Goal: Task Accomplishment & Management: Use online tool/utility

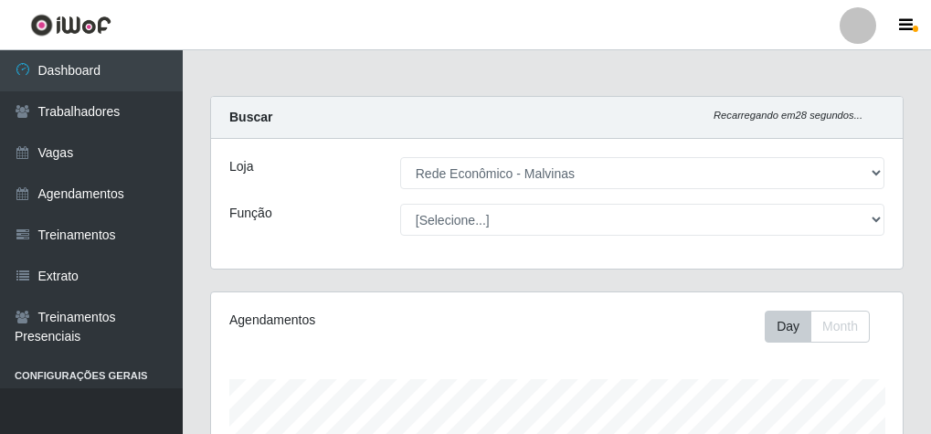
select select "194"
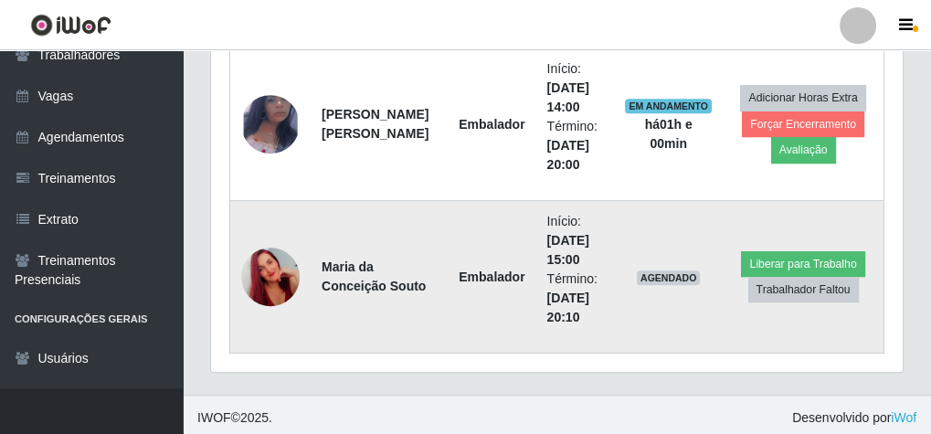
scroll to position [1059, 0]
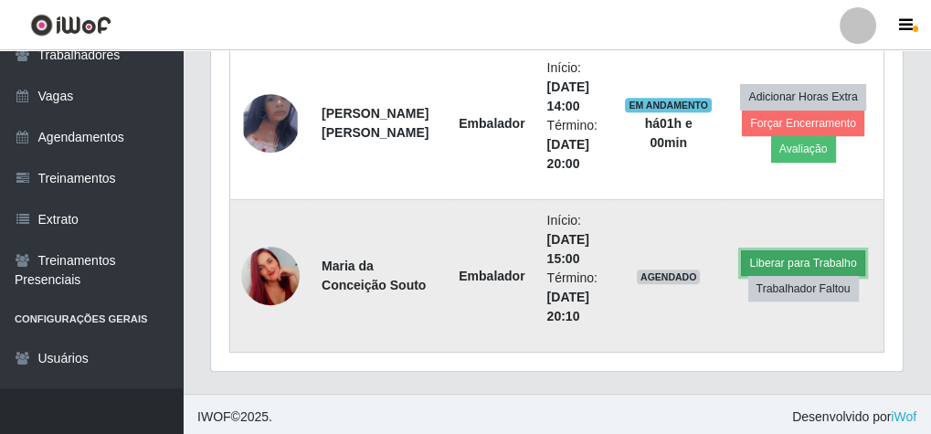
click at [781, 258] on button "Liberar para Trabalho" at bounding box center [802, 263] width 123 height 26
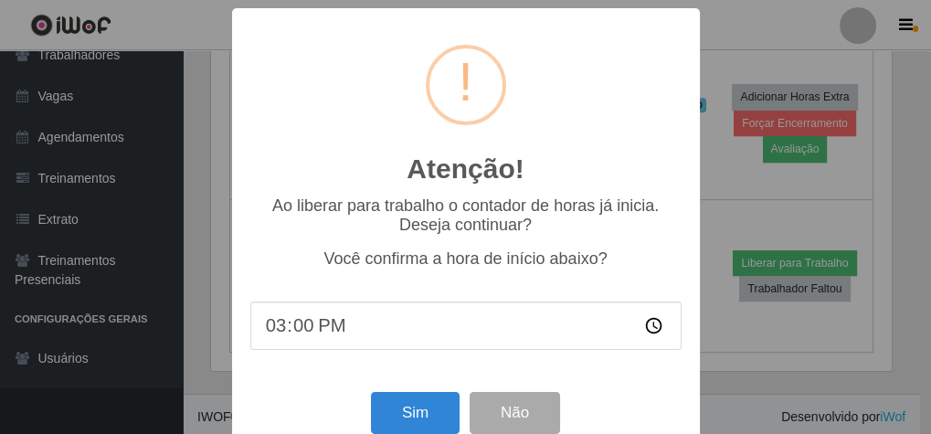
scroll to position [378, 685]
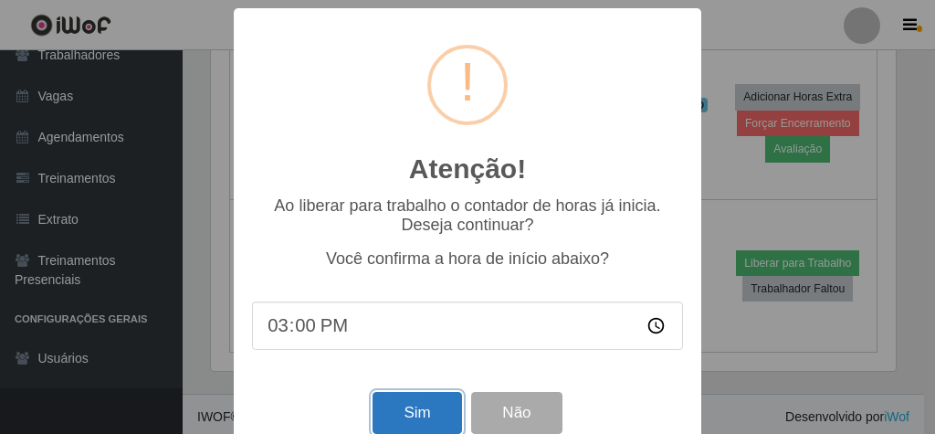
click at [425, 416] on button "Sim" at bounding box center [417, 413] width 89 height 43
click at [425, 416] on div "Atenção! × Ao liberar para trabalho o contador de horas [PERSON_NAME] inicia. D…" at bounding box center [467, 217] width 935 height 434
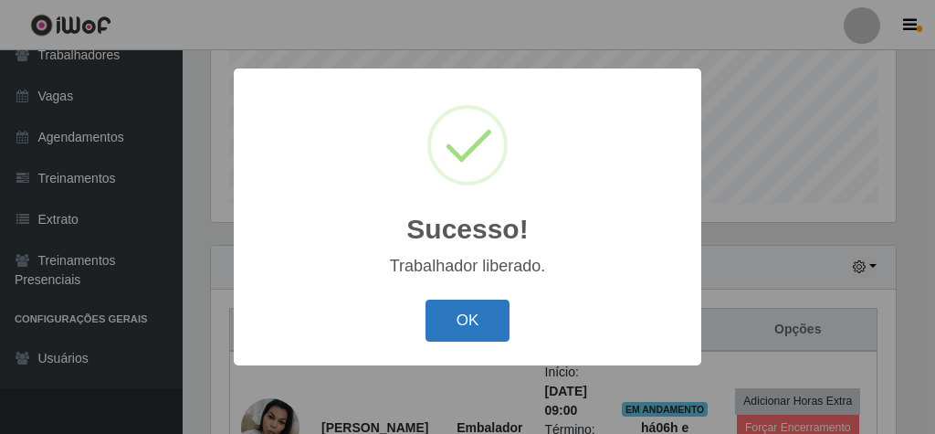
click at [487, 328] on button "OK" at bounding box center [468, 321] width 85 height 43
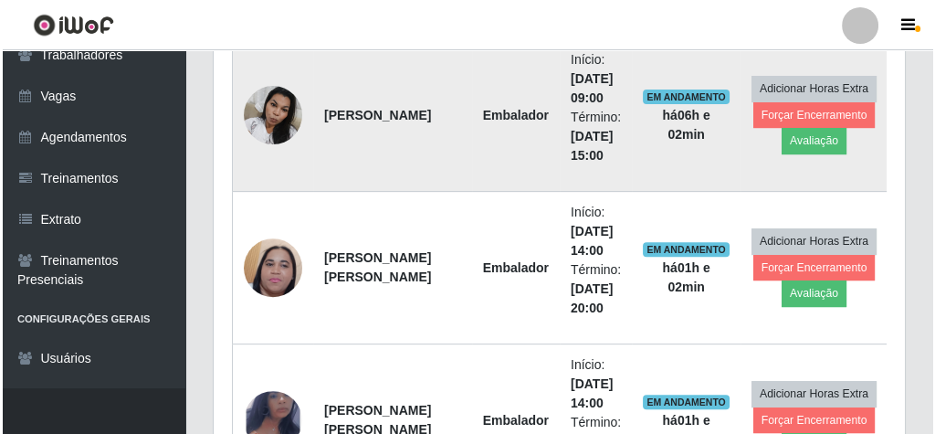
scroll to position [620, 0]
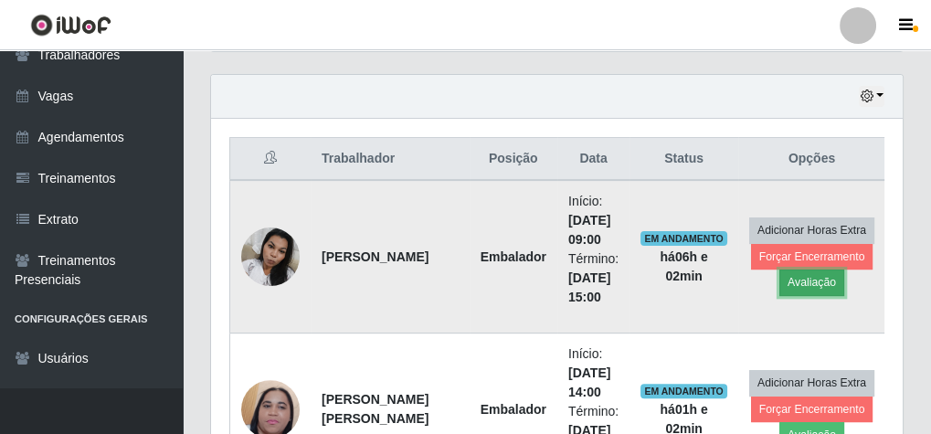
click at [807, 281] on button "Avaliação" at bounding box center [811, 282] width 65 height 26
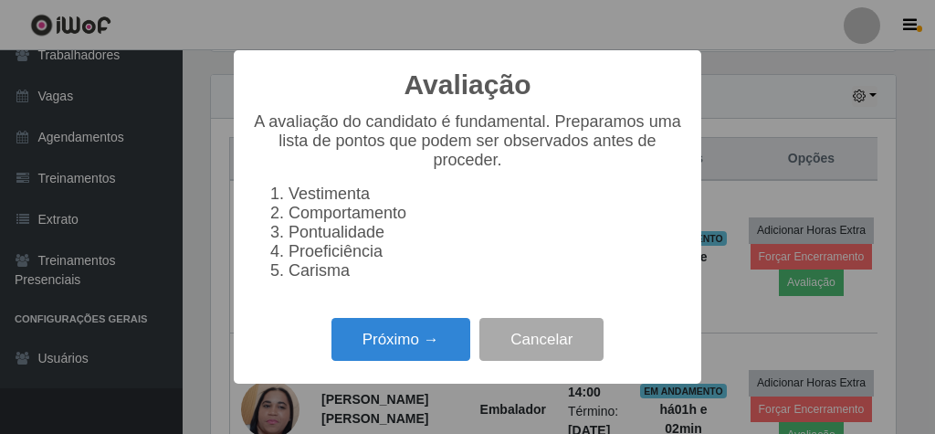
scroll to position [378, 685]
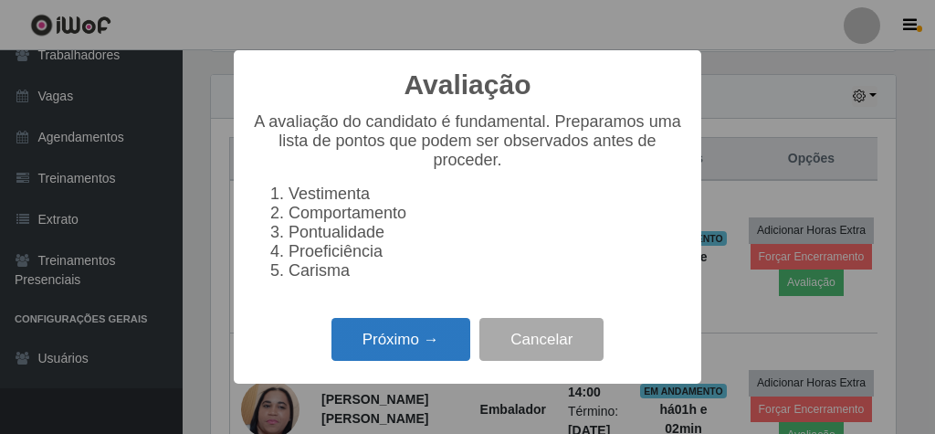
click at [426, 348] on button "Próximo →" at bounding box center [401, 339] width 139 height 43
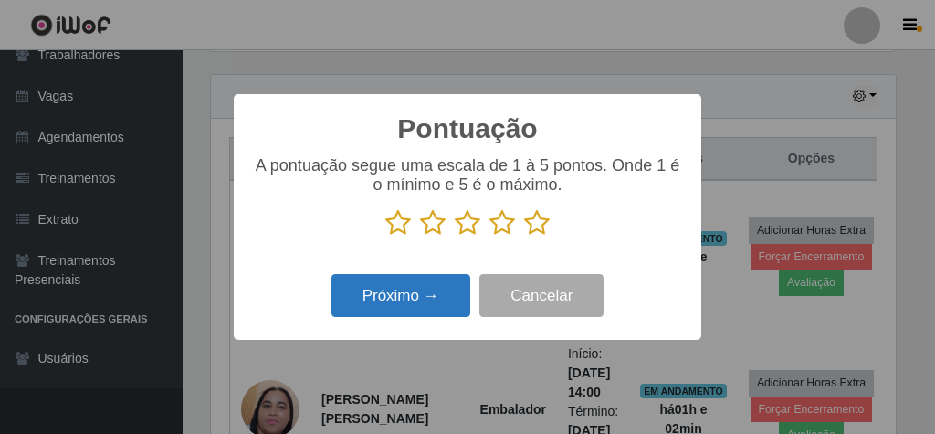
scroll to position [913016, 912710]
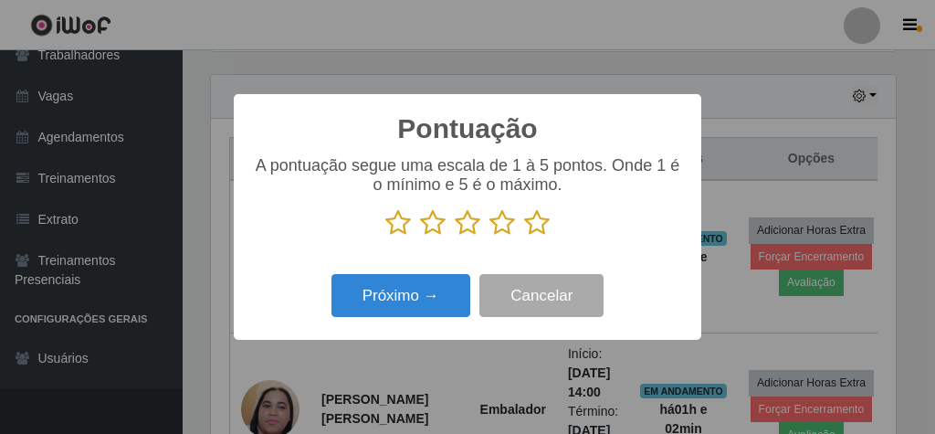
drag, startPoint x: 532, startPoint y: 223, endPoint x: 490, endPoint y: 245, distance: 46.6
click at [532, 223] on icon at bounding box center [537, 222] width 26 height 27
click at [524, 237] on input "radio" at bounding box center [524, 237] width 0 height 0
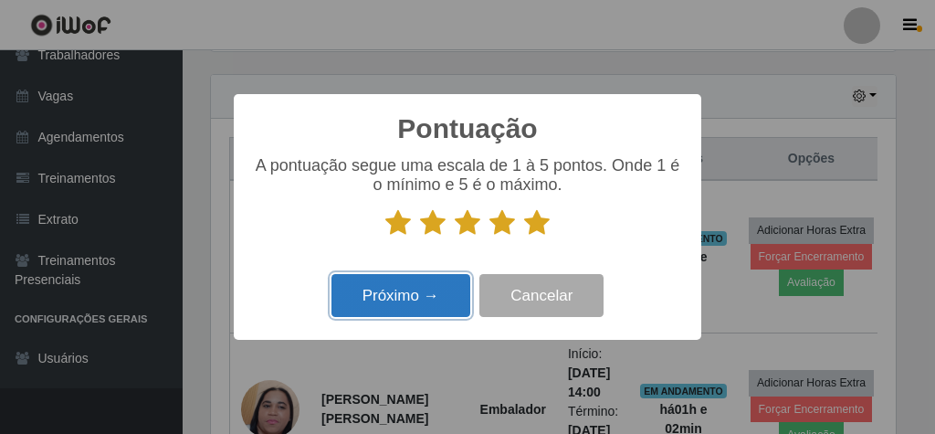
click at [454, 292] on button "Próximo →" at bounding box center [401, 295] width 139 height 43
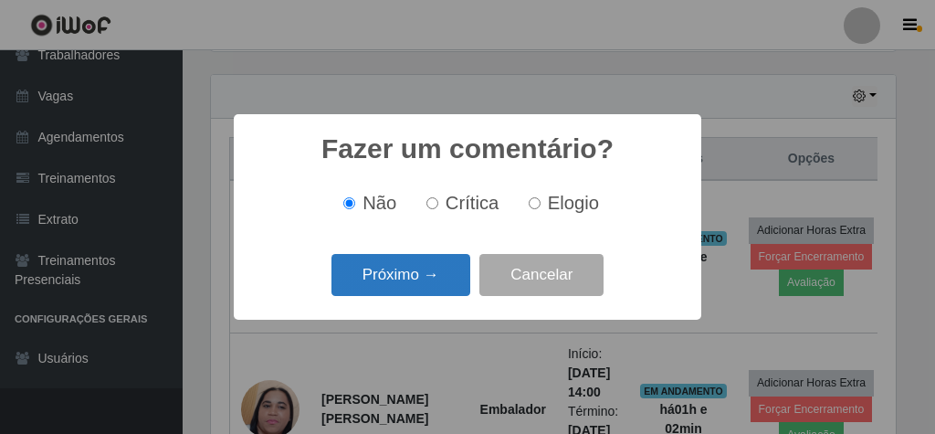
click at [427, 274] on button "Próximo →" at bounding box center [401, 275] width 139 height 43
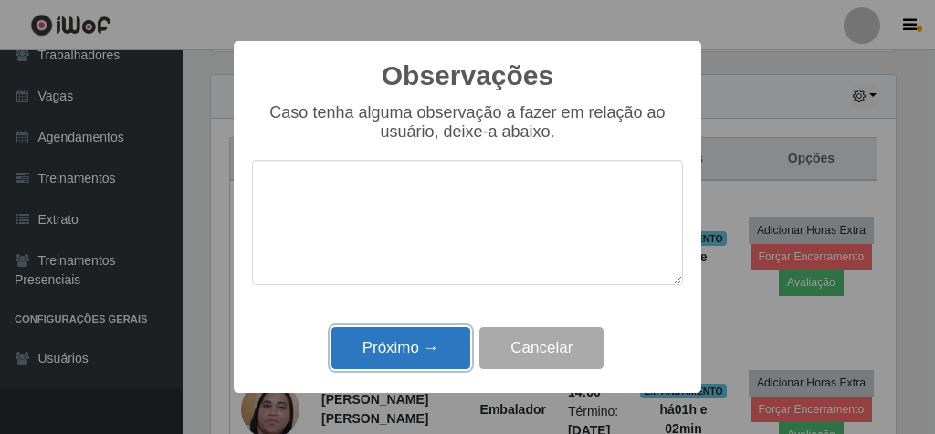
click at [428, 338] on button "Próximo →" at bounding box center [401, 348] width 139 height 43
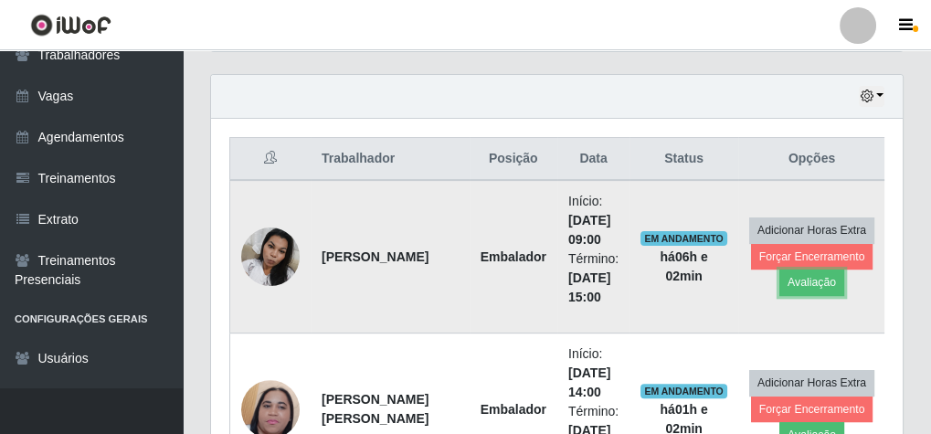
scroll to position [378, 691]
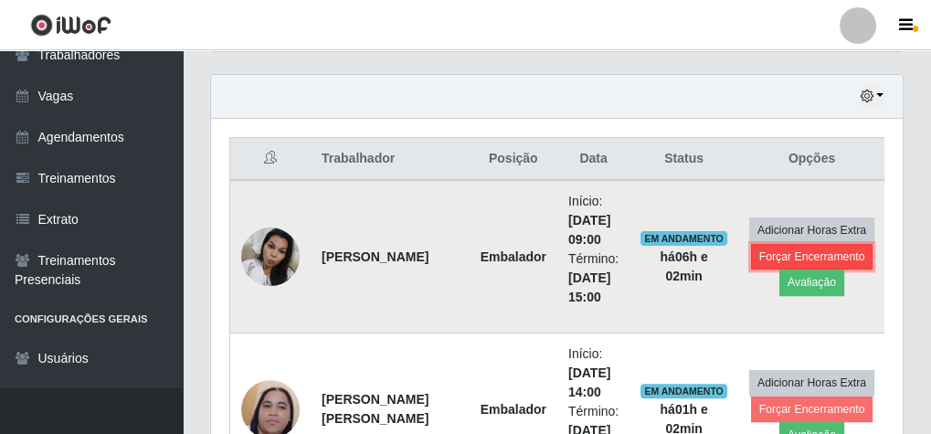
click at [785, 256] on button "Forçar Encerramento" at bounding box center [812, 257] width 122 height 26
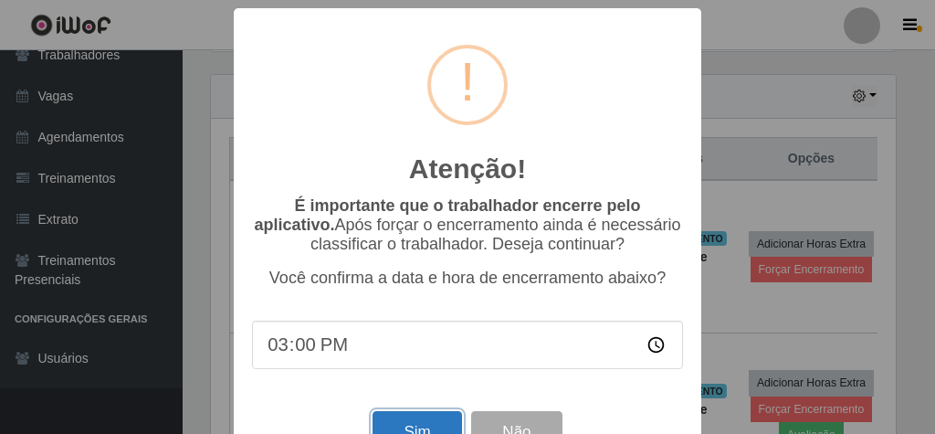
click at [422, 422] on button "Sim" at bounding box center [417, 432] width 89 height 43
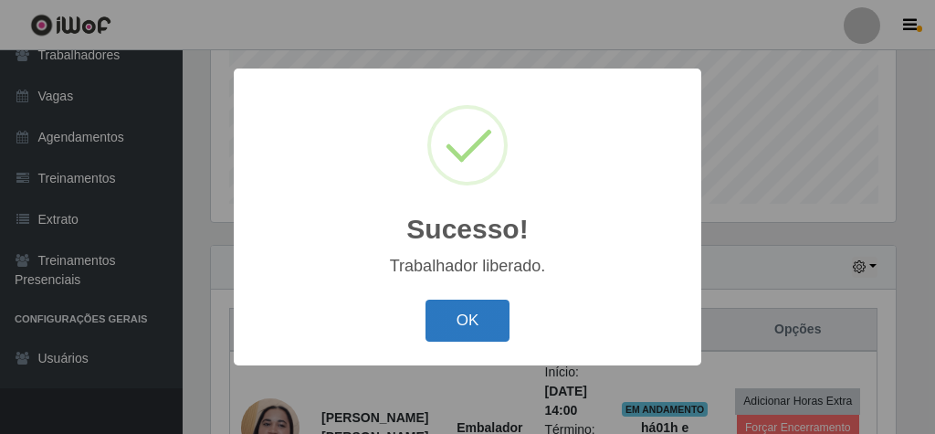
click at [469, 321] on button "OK" at bounding box center [468, 321] width 85 height 43
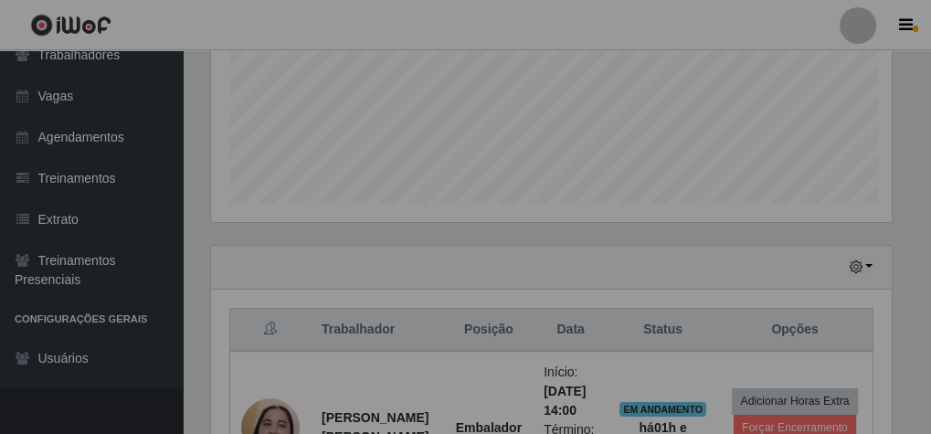
scroll to position [378, 691]
